Goal: Task Accomplishment & Management: Manage account settings

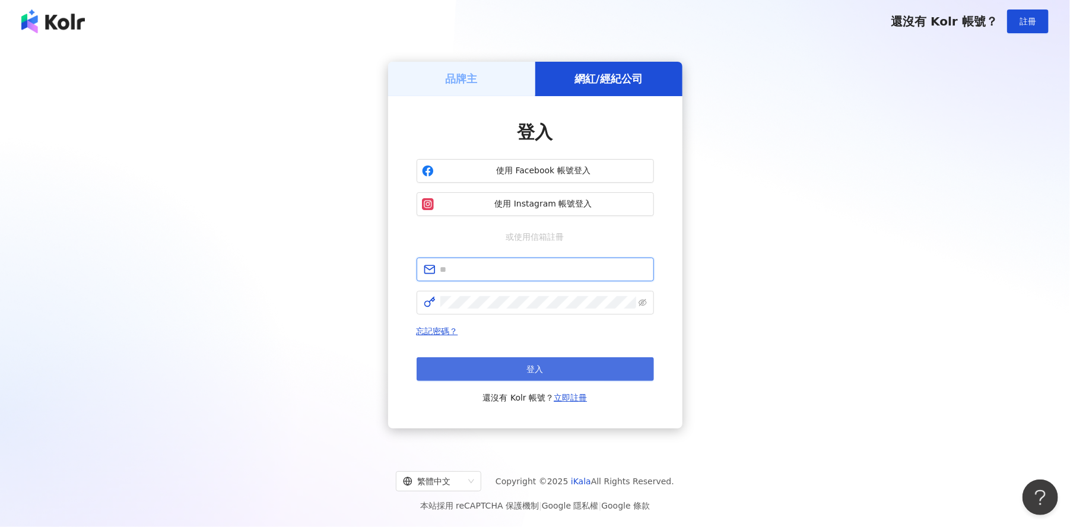
type input "**********"
click at [499, 360] on button "登入" at bounding box center [535, 369] width 237 height 24
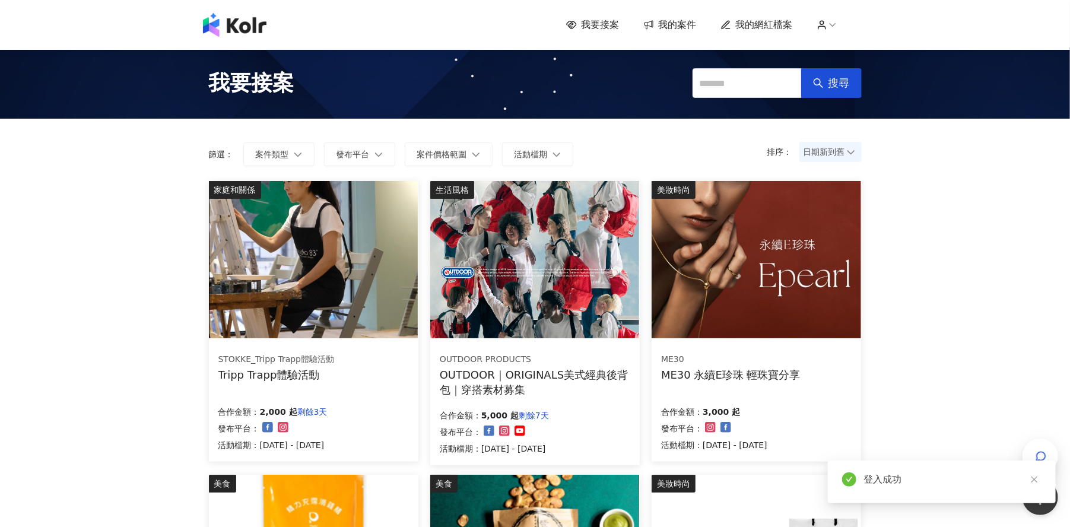
click at [342, 352] on div "STOKKE_Tripp Trapp體驗活動 Tripp Trapp體驗活動" at bounding box center [313, 367] width 190 height 30
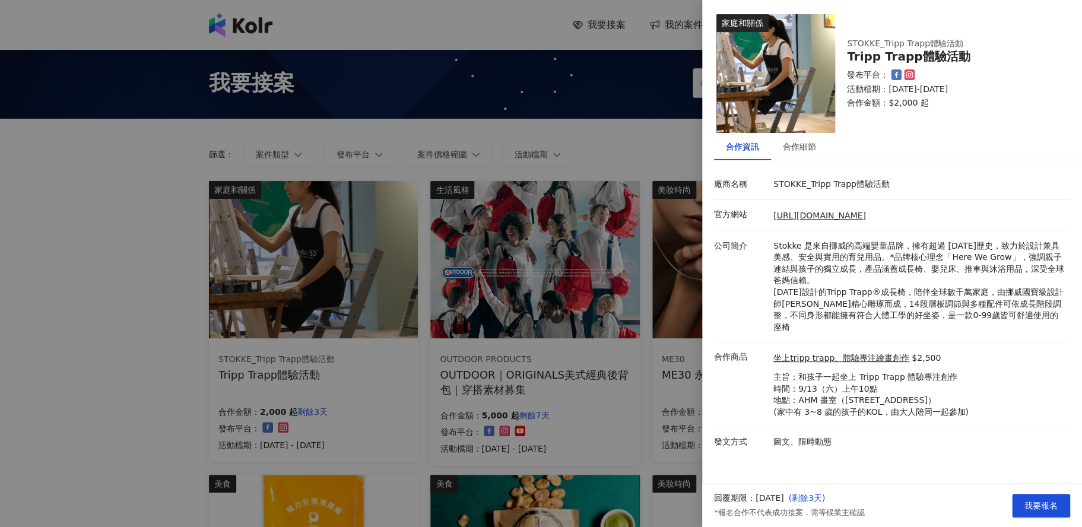
click at [197, 284] on div at bounding box center [541, 263] width 1082 height 527
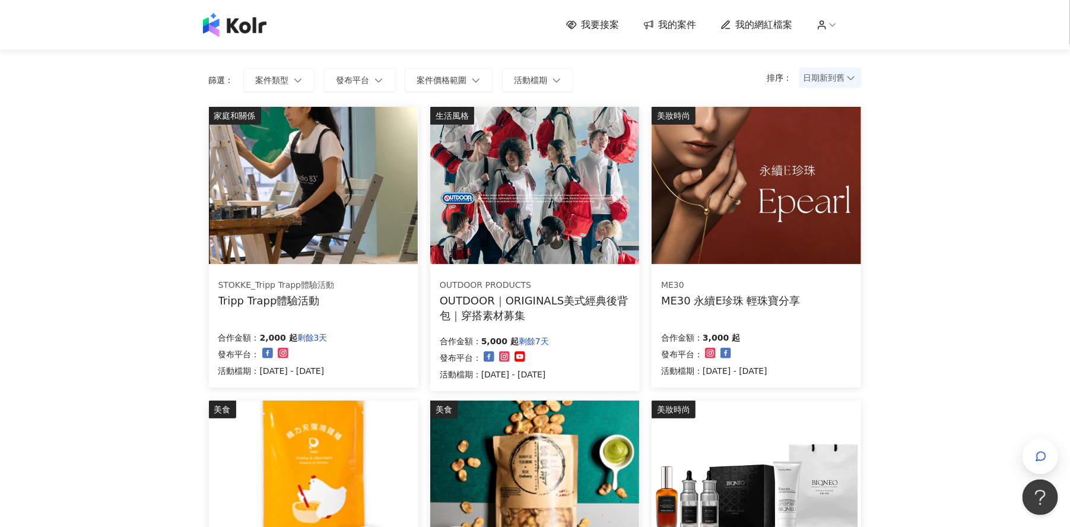
scroll to position [74, 0]
click at [785, 282] on div "ME30" at bounding box center [730, 285] width 139 height 12
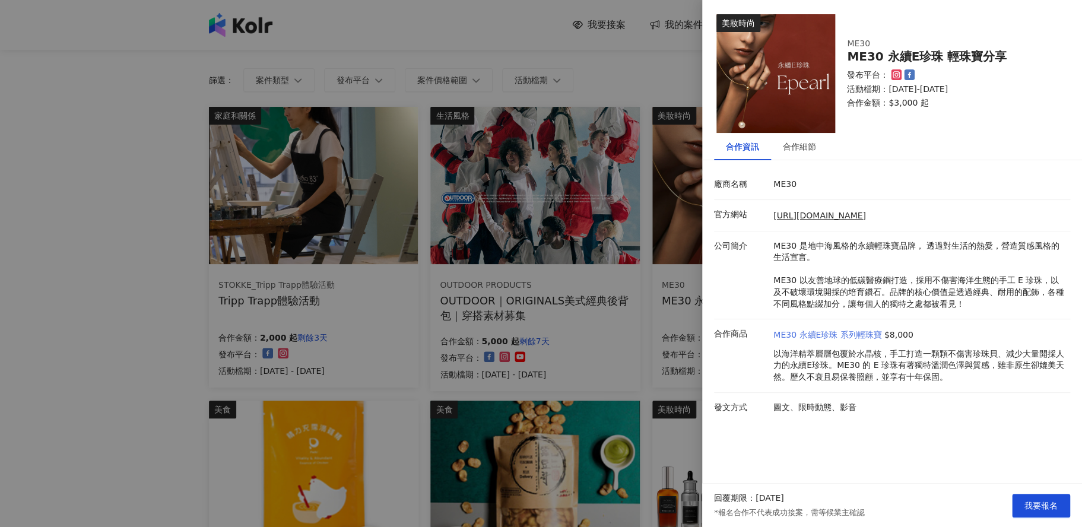
click at [857, 330] on link "ME30 永續E珍珠 系列輕珠寶" at bounding box center [827, 335] width 109 height 12
click at [635, 364] on div at bounding box center [541, 263] width 1082 height 527
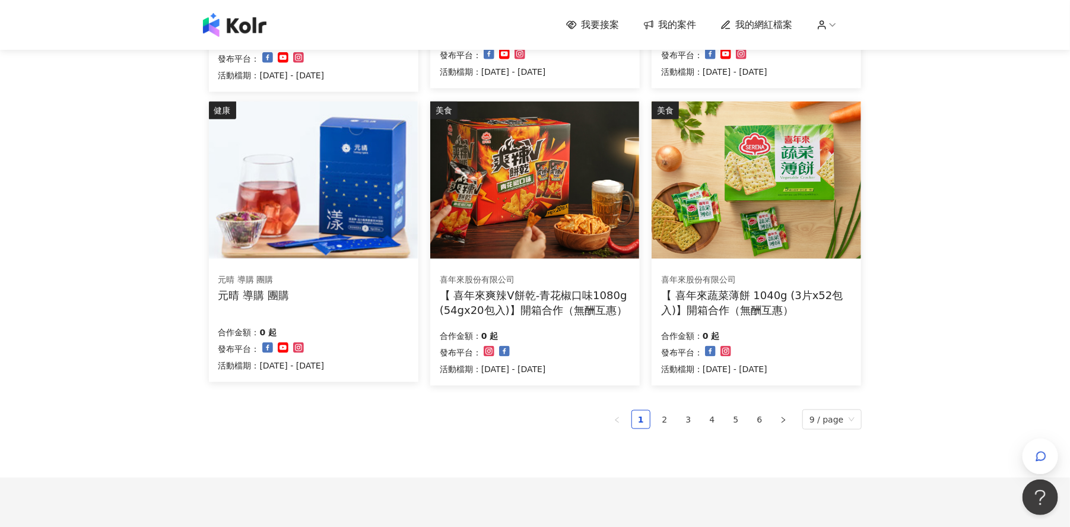
scroll to position [668, 0]
click at [671, 421] on link "2" at bounding box center [665, 419] width 18 height 18
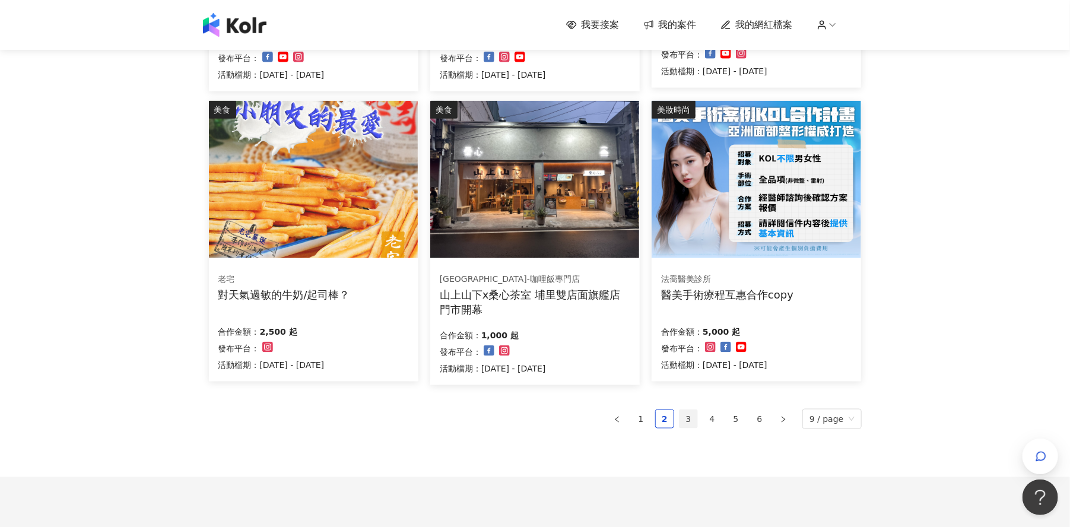
click at [695, 418] on link "3" at bounding box center [688, 419] width 18 height 18
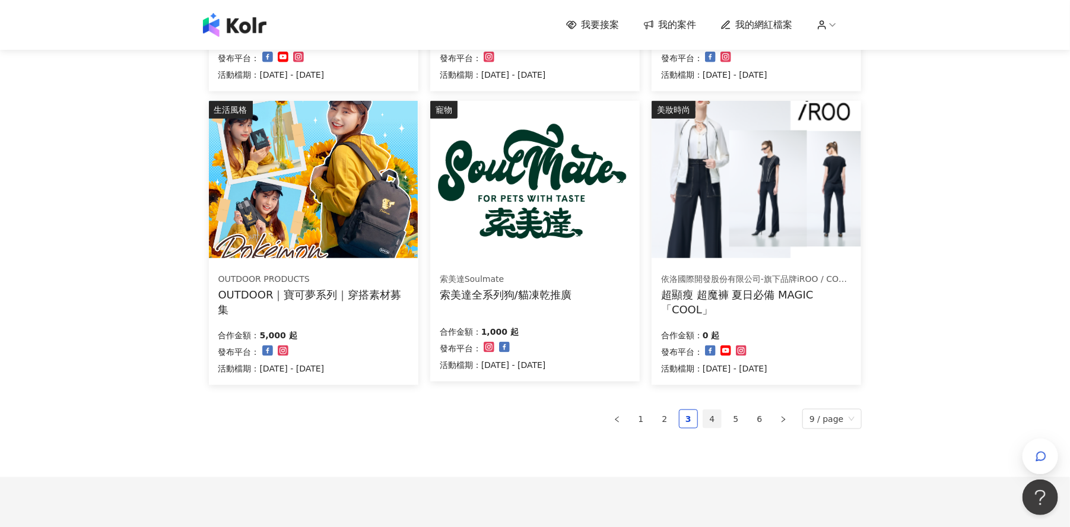
click at [714, 421] on link "4" at bounding box center [712, 419] width 18 height 18
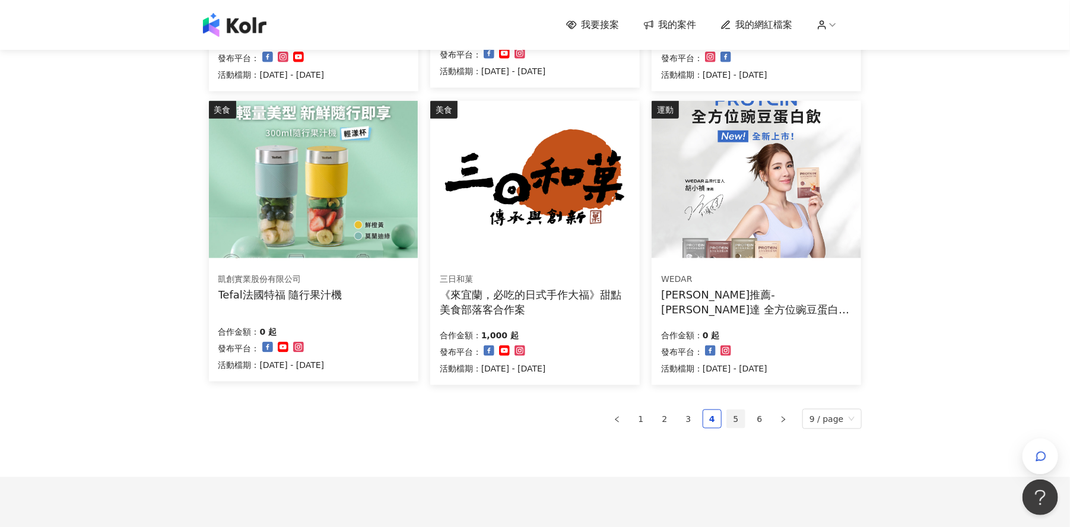
click at [741, 415] on link "5" at bounding box center [736, 419] width 18 height 18
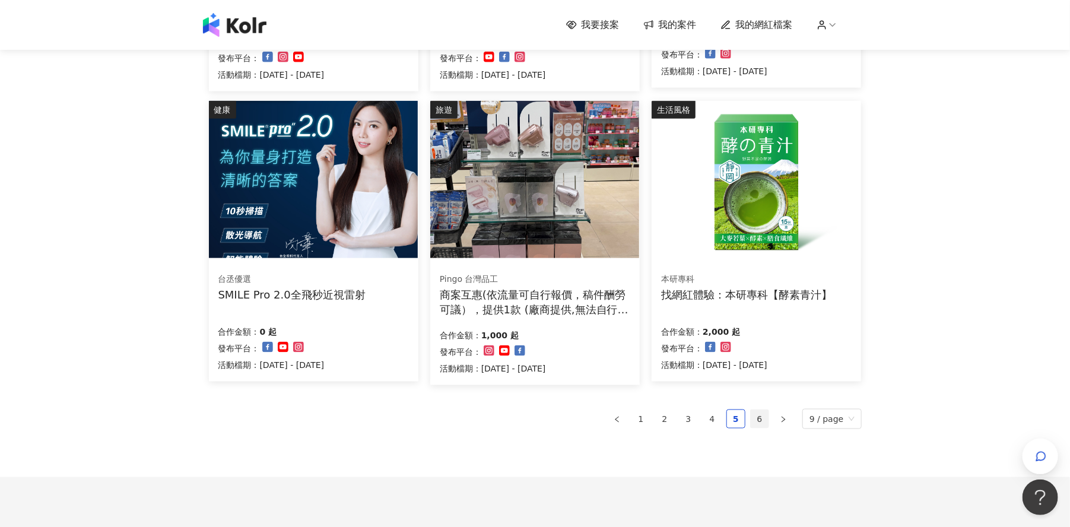
click at [767, 422] on link "6" at bounding box center [760, 419] width 18 height 18
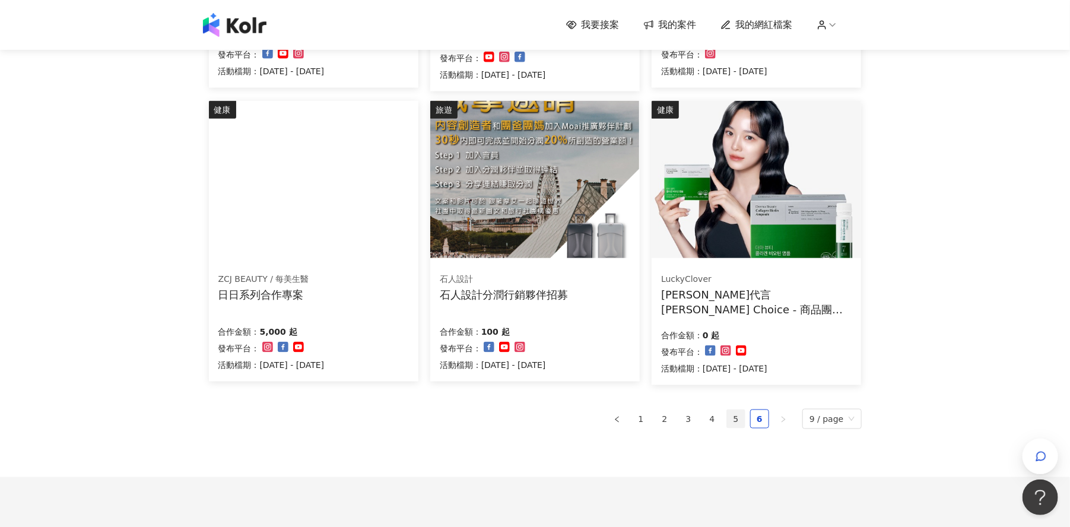
click at [745, 420] on link "5" at bounding box center [736, 419] width 18 height 18
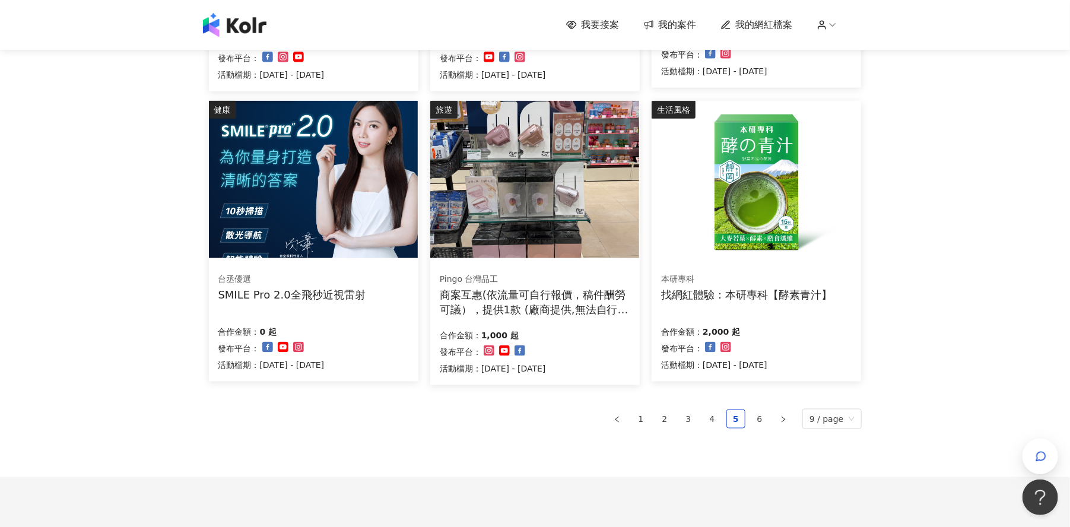
click at [356, 276] on div "台丞優選" at bounding box center [291, 280] width 147 height 12
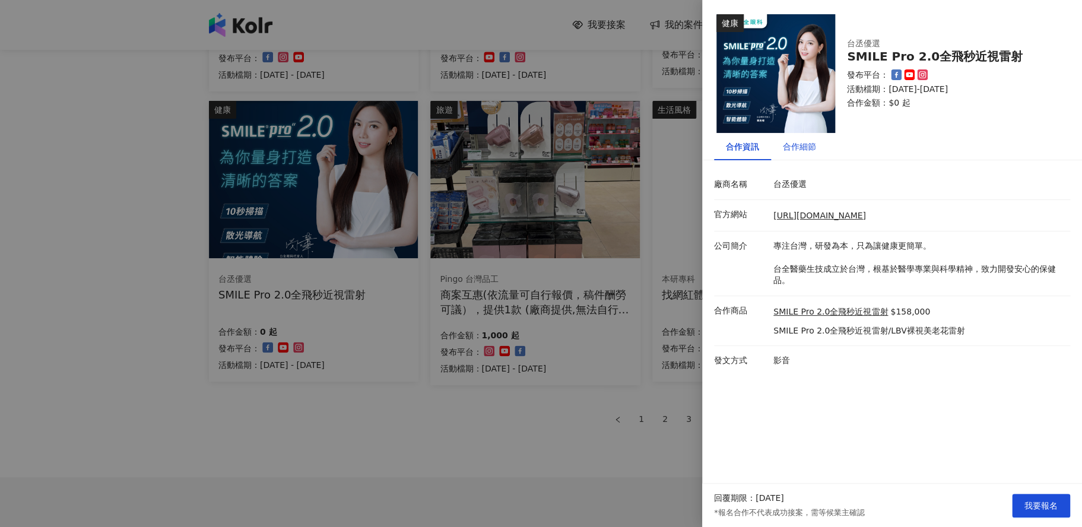
click at [808, 145] on div "合作細節" at bounding box center [799, 146] width 33 height 13
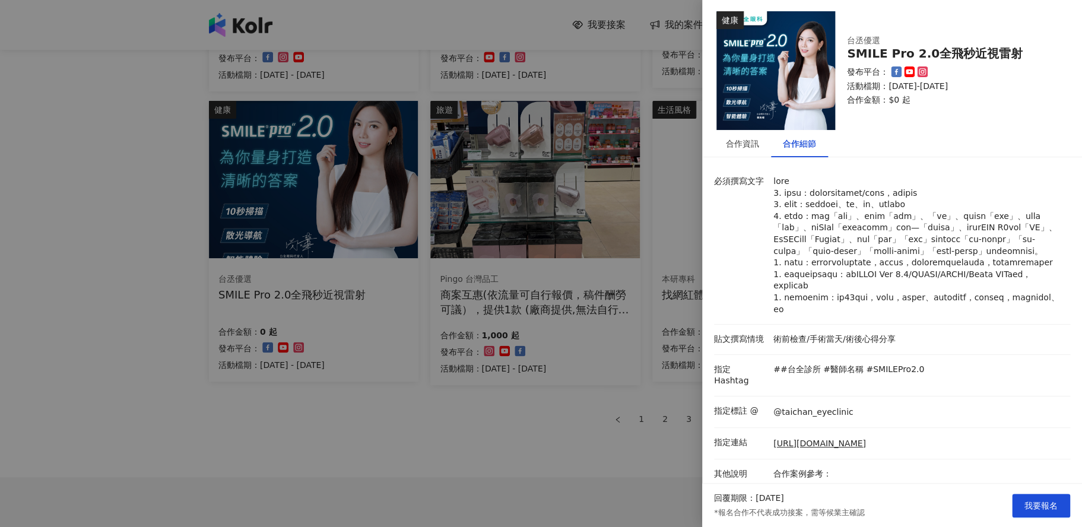
scroll to position [0, 0]
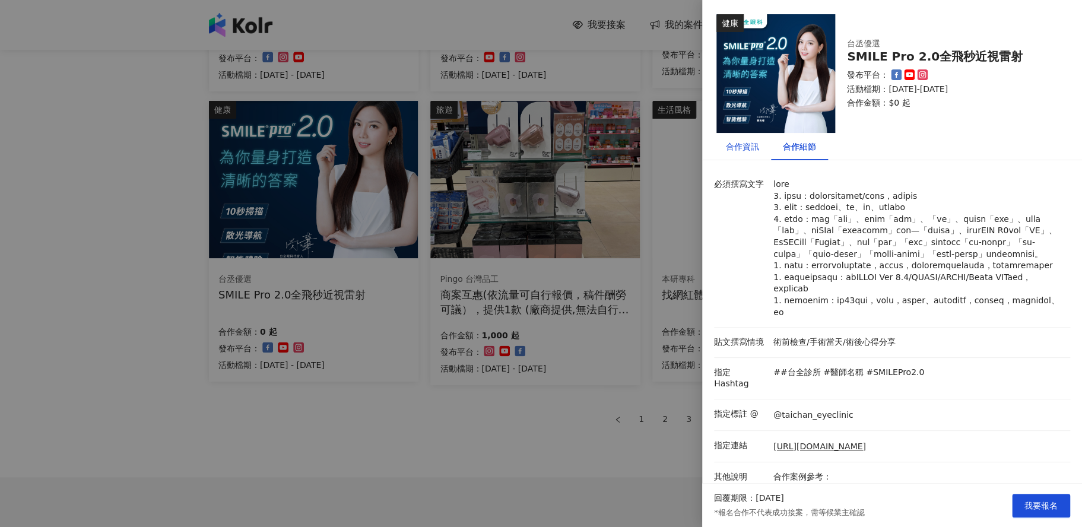
click at [747, 149] on div "合作資訊" at bounding box center [742, 146] width 33 height 13
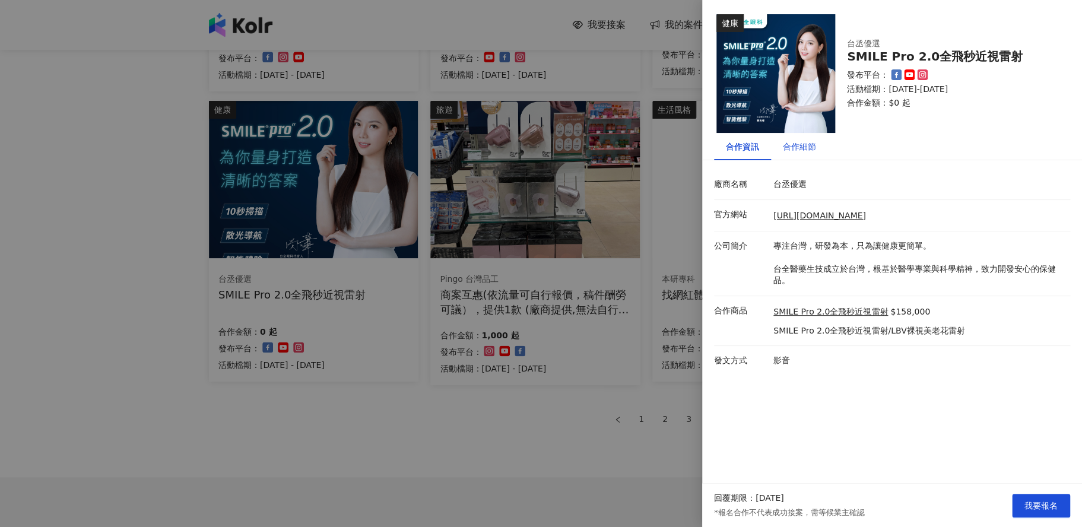
click at [800, 148] on div "合作細節" at bounding box center [799, 146] width 33 height 13
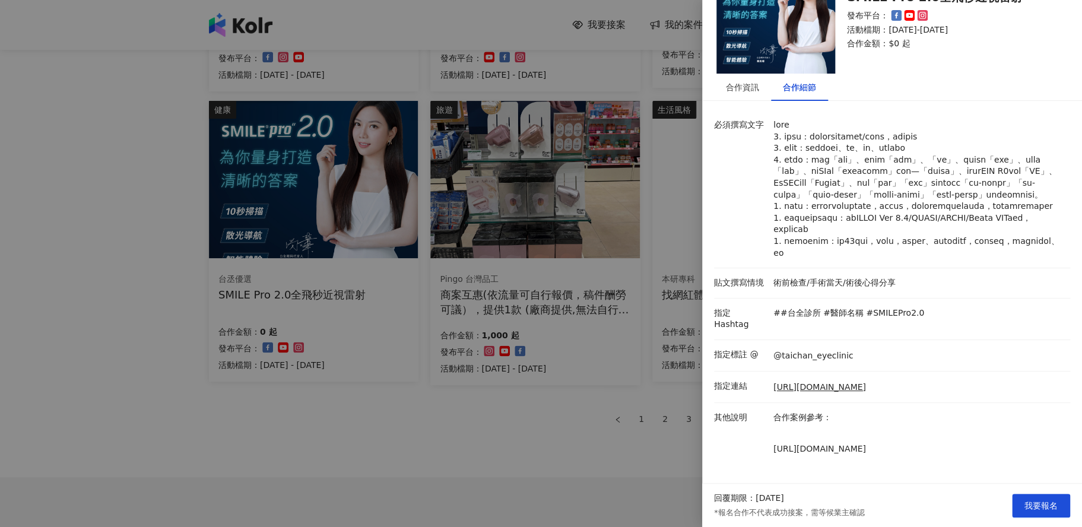
scroll to position [94, 0]
drag, startPoint x: 869, startPoint y: 450, endPoint x: 770, endPoint y: 437, distance: 100.5
click at [770, 437] on div "合作案例參考： [URL][DOMAIN_NAME]" at bounding box center [918, 443] width 297 height 63
copy p "[URL][DOMAIN_NAME]"
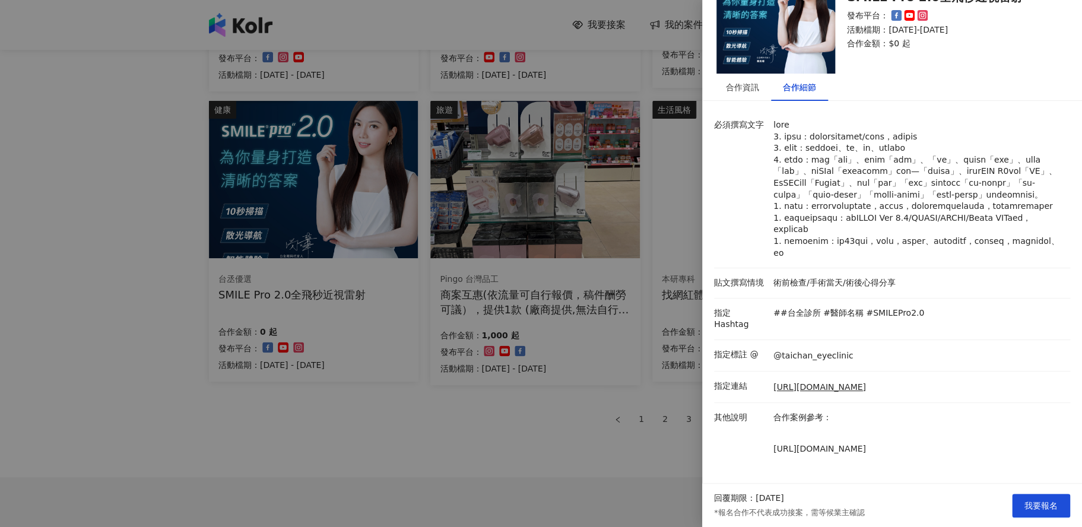
click at [644, 421] on div at bounding box center [541, 263] width 1082 height 527
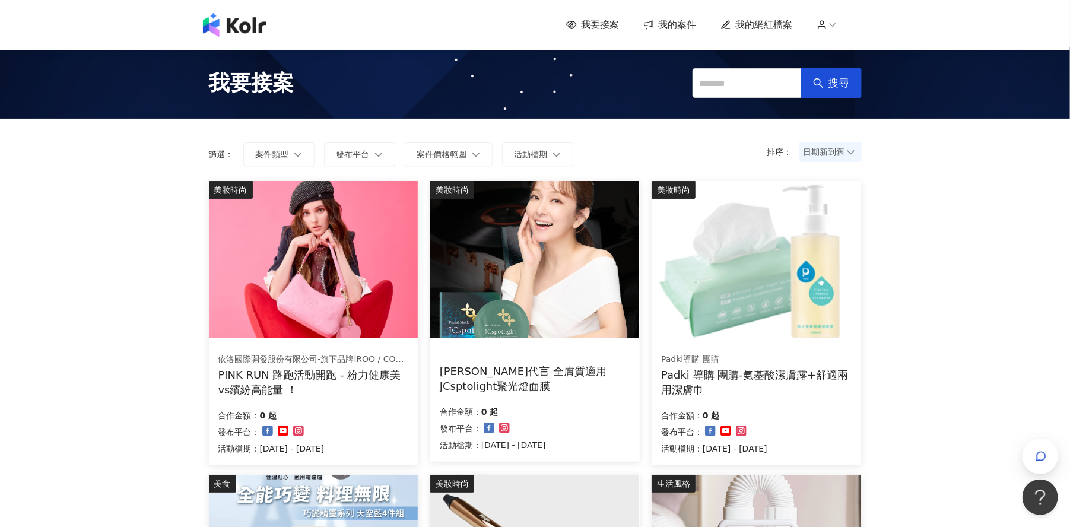
click at [764, 23] on span "我的網紅檔案" at bounding box center [764, 24] width 57 height 13
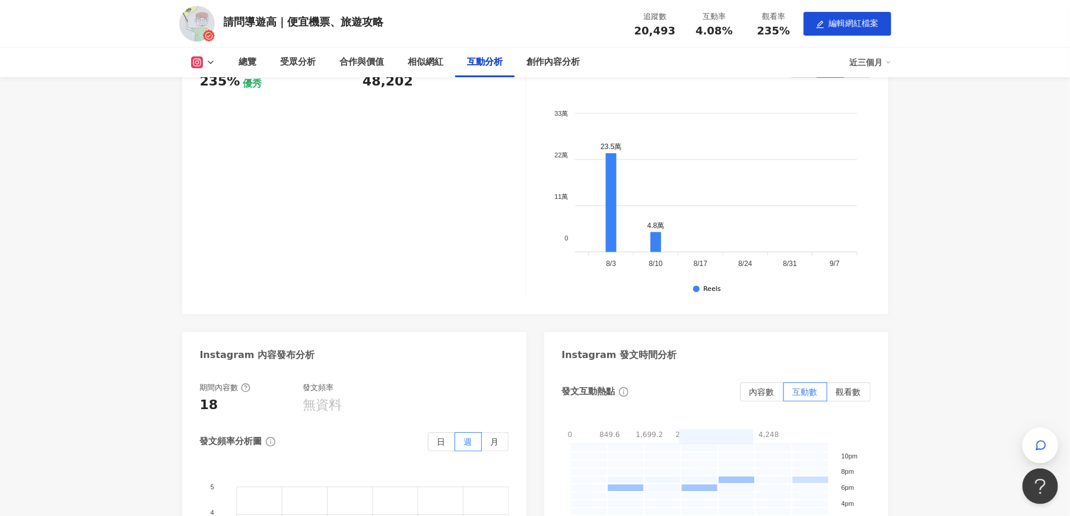
scroll to position [2225, 0]
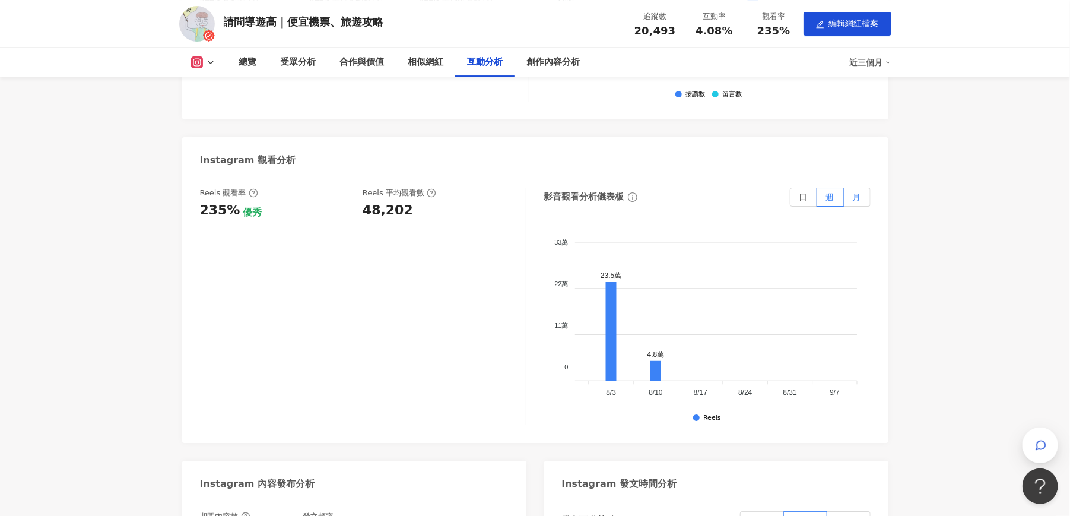
click at [859, 192] on span "月" at bounding box center [857, 196] width 8 height 9
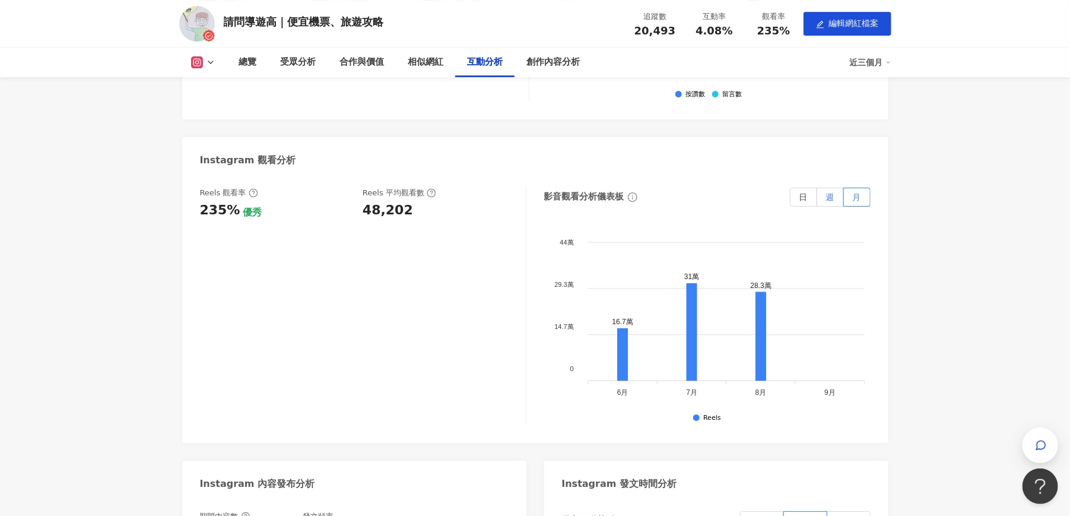
click at [824, 188] on label "週" at bounding box center [830, 197] width 27 height 19
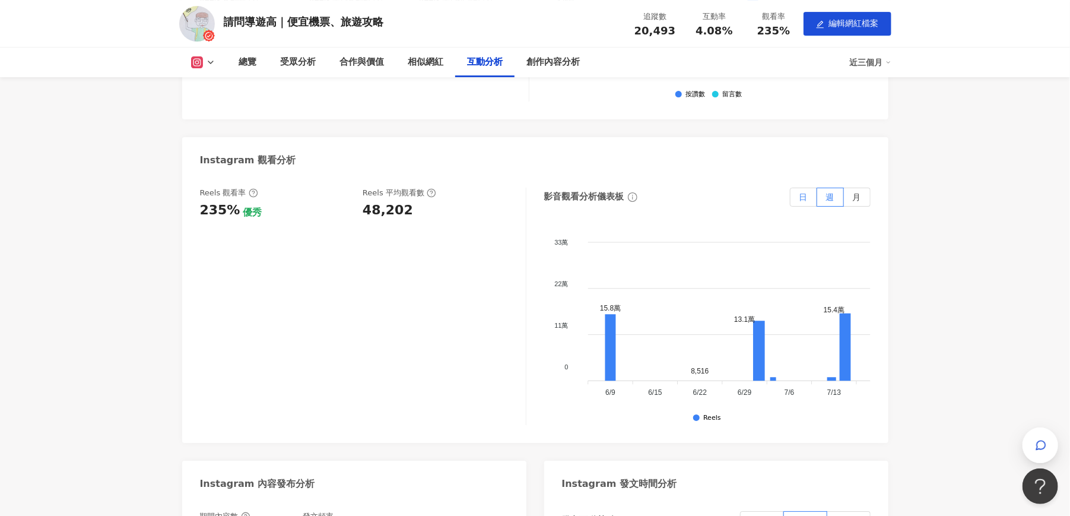
click at [806, 192] on span "日" at bounding box center [803, 196] width 8 height 9
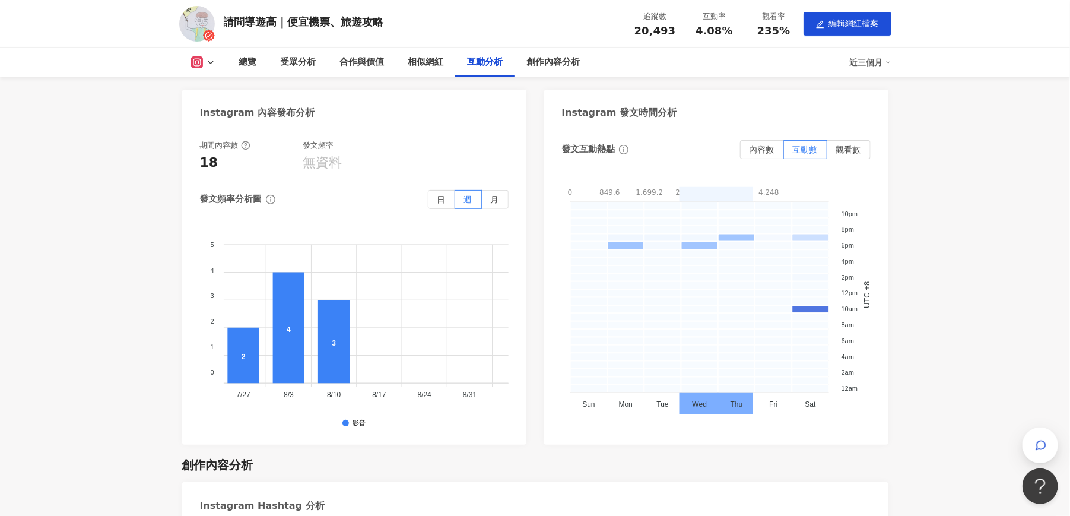
scroll to position [0, 368]
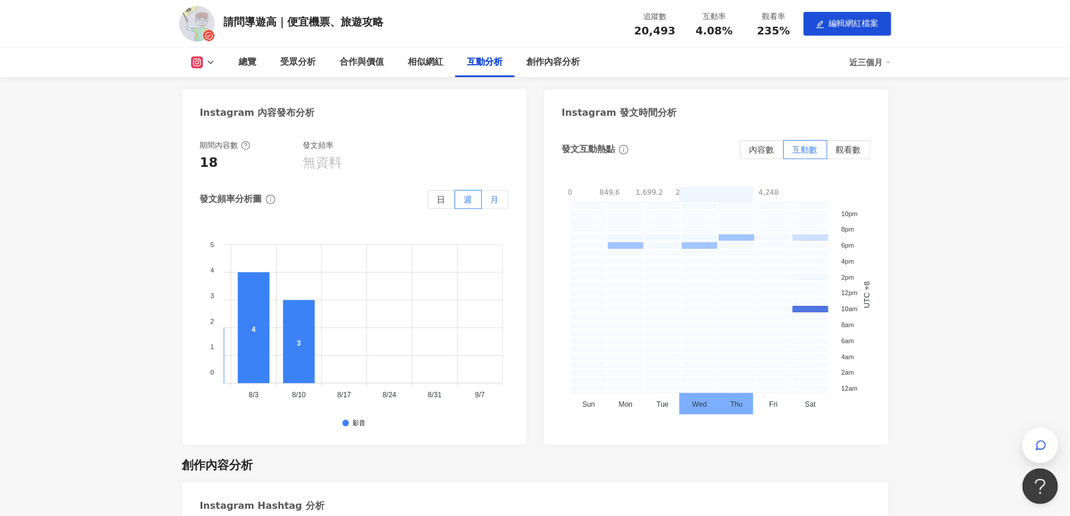
click at [491, 195] on span "月" at bounding box center [495, 199] width 8 height 9
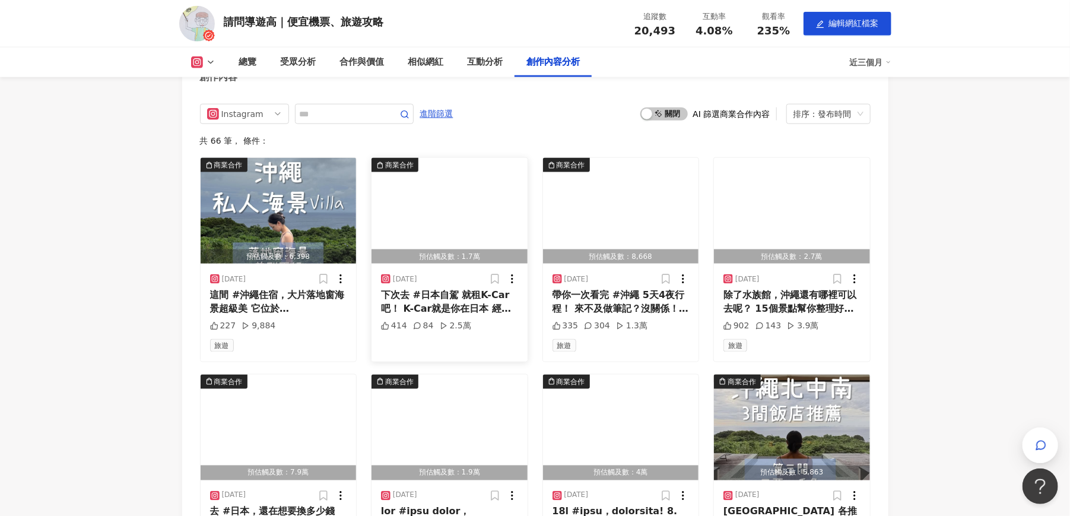
scroll to position [3263, 0]
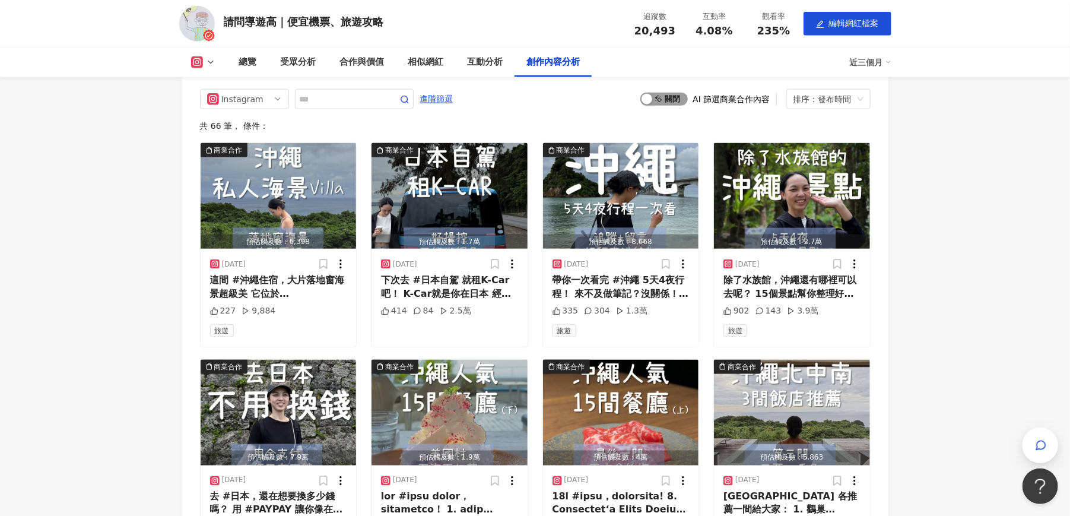
click at [673, 93] on span "啟動 關閉" at bounding box center [663, 99] width 47 height 13
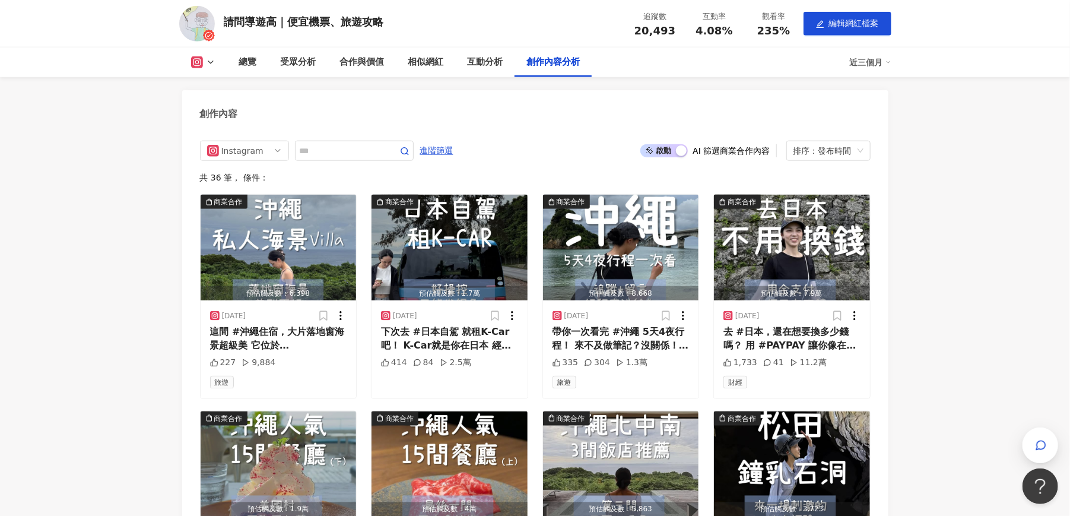
click at [666, 144] on span "啟動 關閉" at bounding box center [663, 150] width 47 height 13
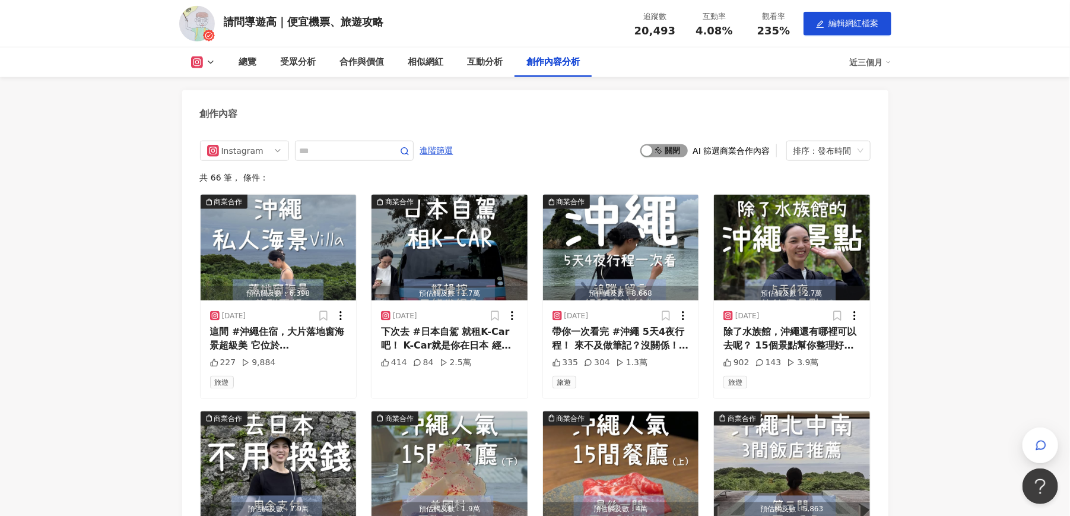
click at [667, 144] on span "啟動 關閉" at bounding box center [663, 150] width 47 height 13
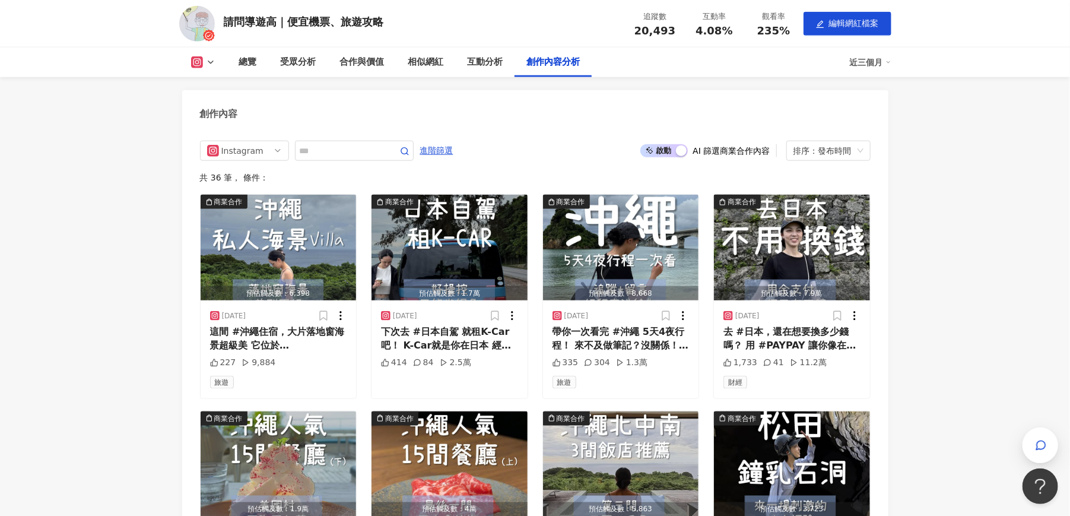
click at [672, 144] on span "啟動 關閉" at bounding box center [663, 150] width 47 height 13
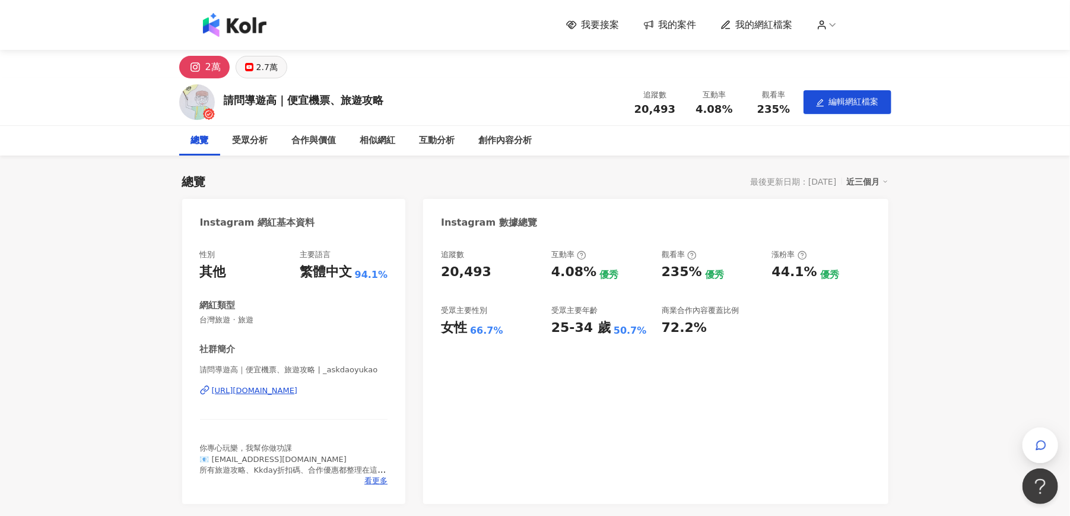
click at [255, 71] on button "2.7萬" at bounding box center [262, 67] width 52 height 23
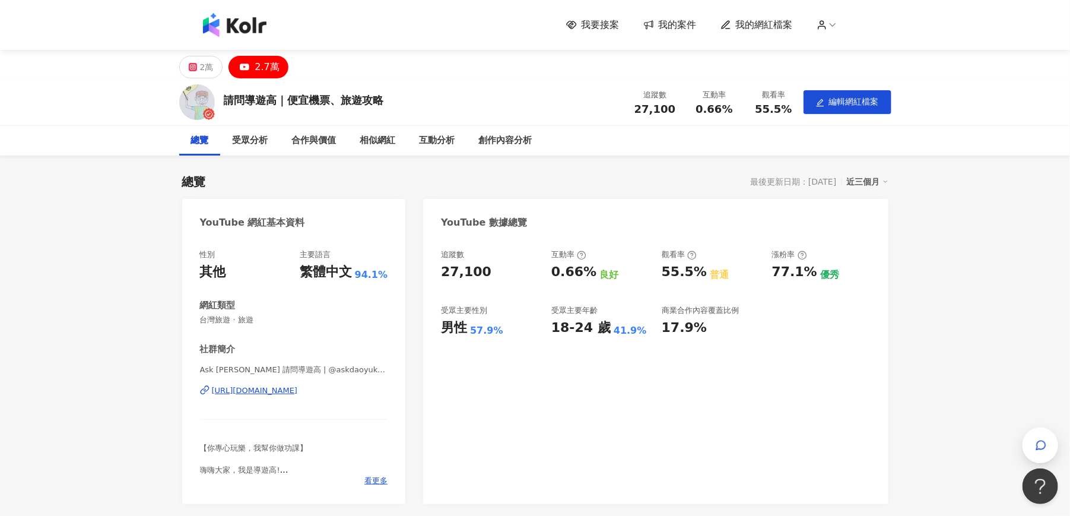
click at [531, 443] on div "追蹤數 27,100 互動率 0.66% 良好 觀看率 55.5% 普通 漲粉率 77.1% 優秀 受眾主要性別 男性 57.9% 受眾主要年齡 18-24 …" at bounding box center [655, 370] width 465 height 266
click at [204, 63] on div "2萬" at bounding box center [207, 67] width 14 height 17
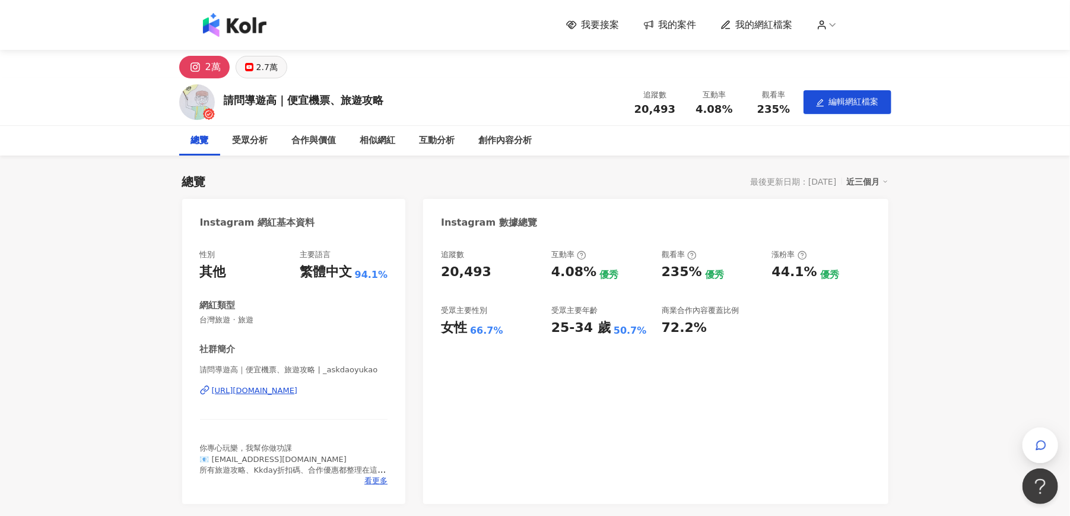
click at [255, 62] on button "2.7萬" at bounding box center [262, 67] width 52 height 23
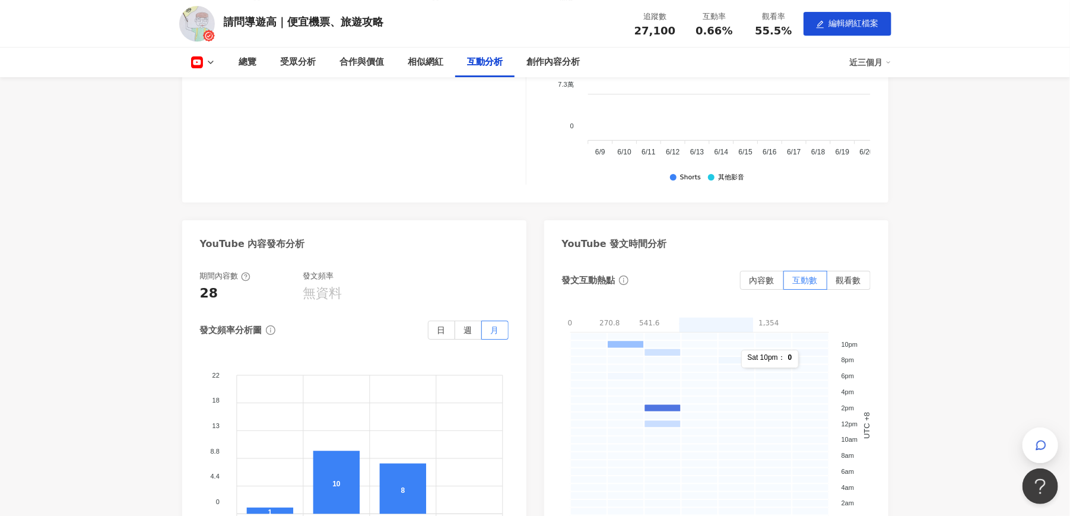
scroll to position [2099, 0]
